Goal: Check status: Check status

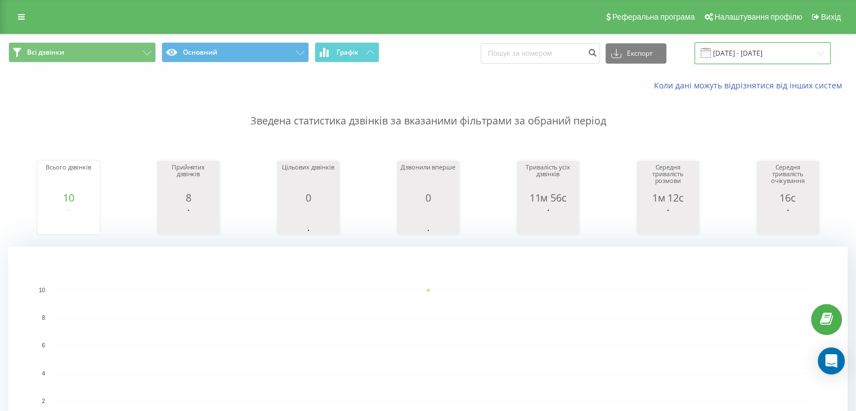
click at [761, 58] on input "[DATE] - [DATE]" at bounding box center [763, 53] width 136 height 22
click at [768, 55] on input "[DATE] - [DATE]" at bounding box center [763, 53] width 136 height 22
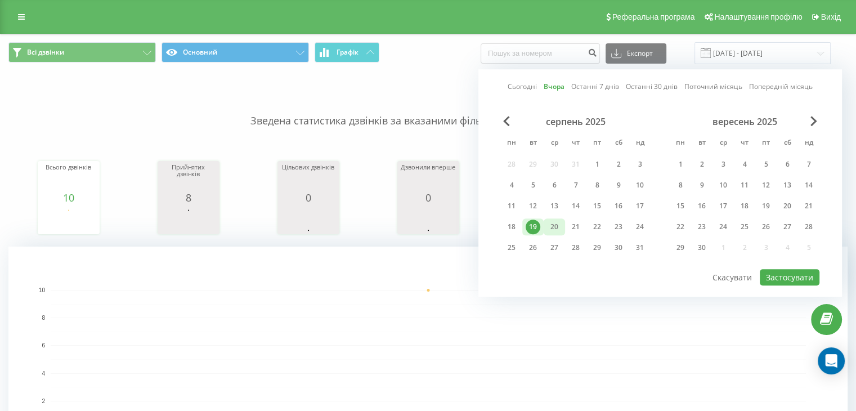
click at [555, 222] on div "20" at bounding box center [554, 226] width 15 height 15
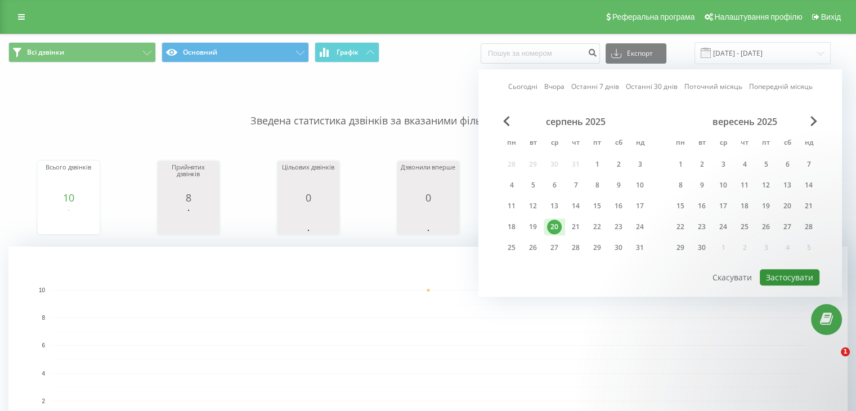
click at [799, 275] on button "Застосувати" at bounding box center [790, 277] width 60 height 16
type input "[DATE] - [DATE]"
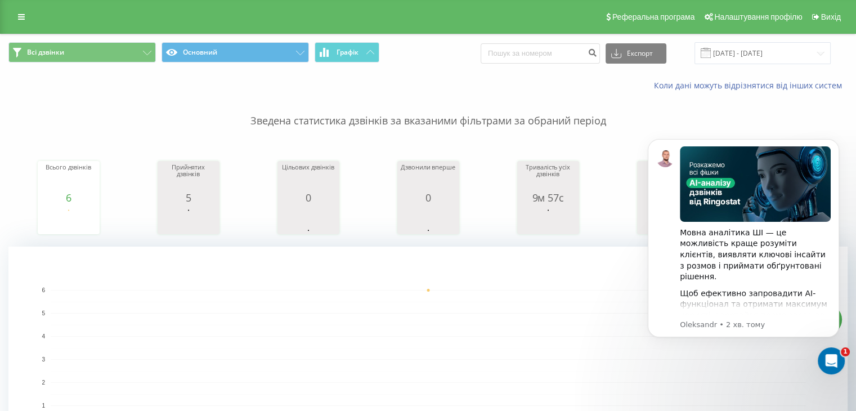
click at [416, 94] on p "Зведена статистика дзвінків за вказаними фільтрами за обраний період" at bounding box center [427, 109] width 839 height 37
